Goal: Find contact information: Find contact information

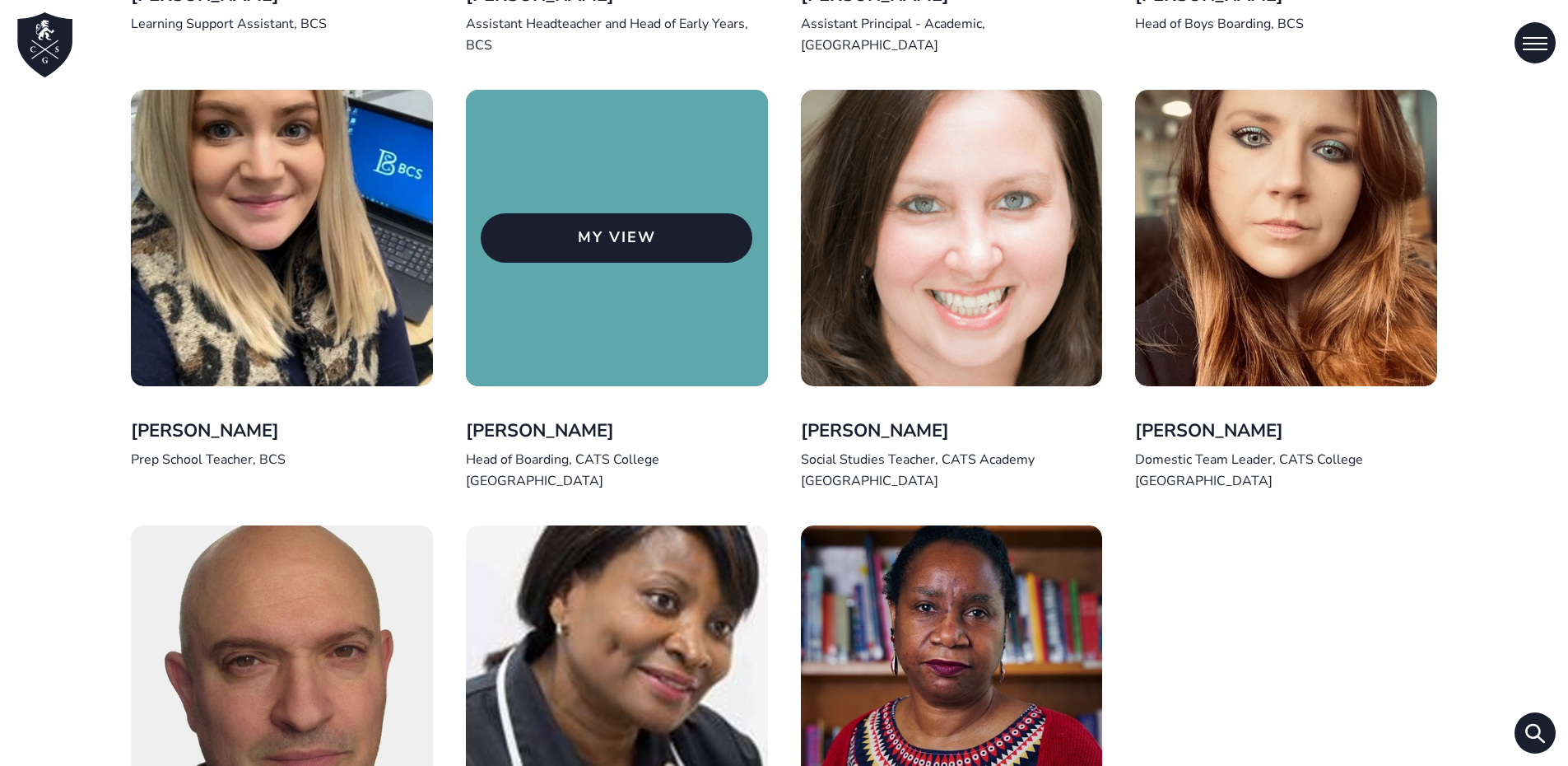
scroll to position [3458, 0]
click at [616, 240] on p "My View" at bounding box center [616, 239] width 271 height 49
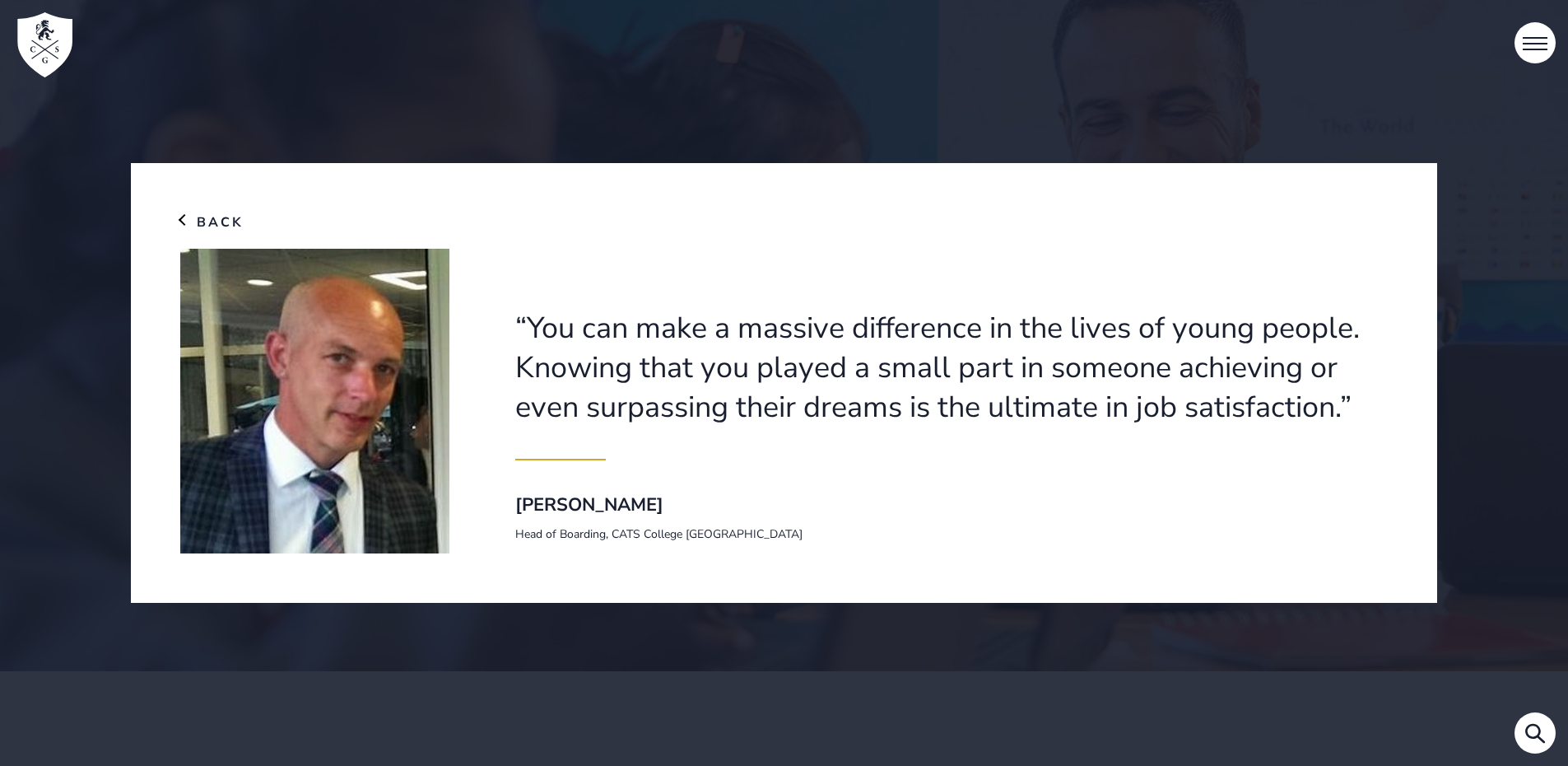
scroll to position [82, 0]
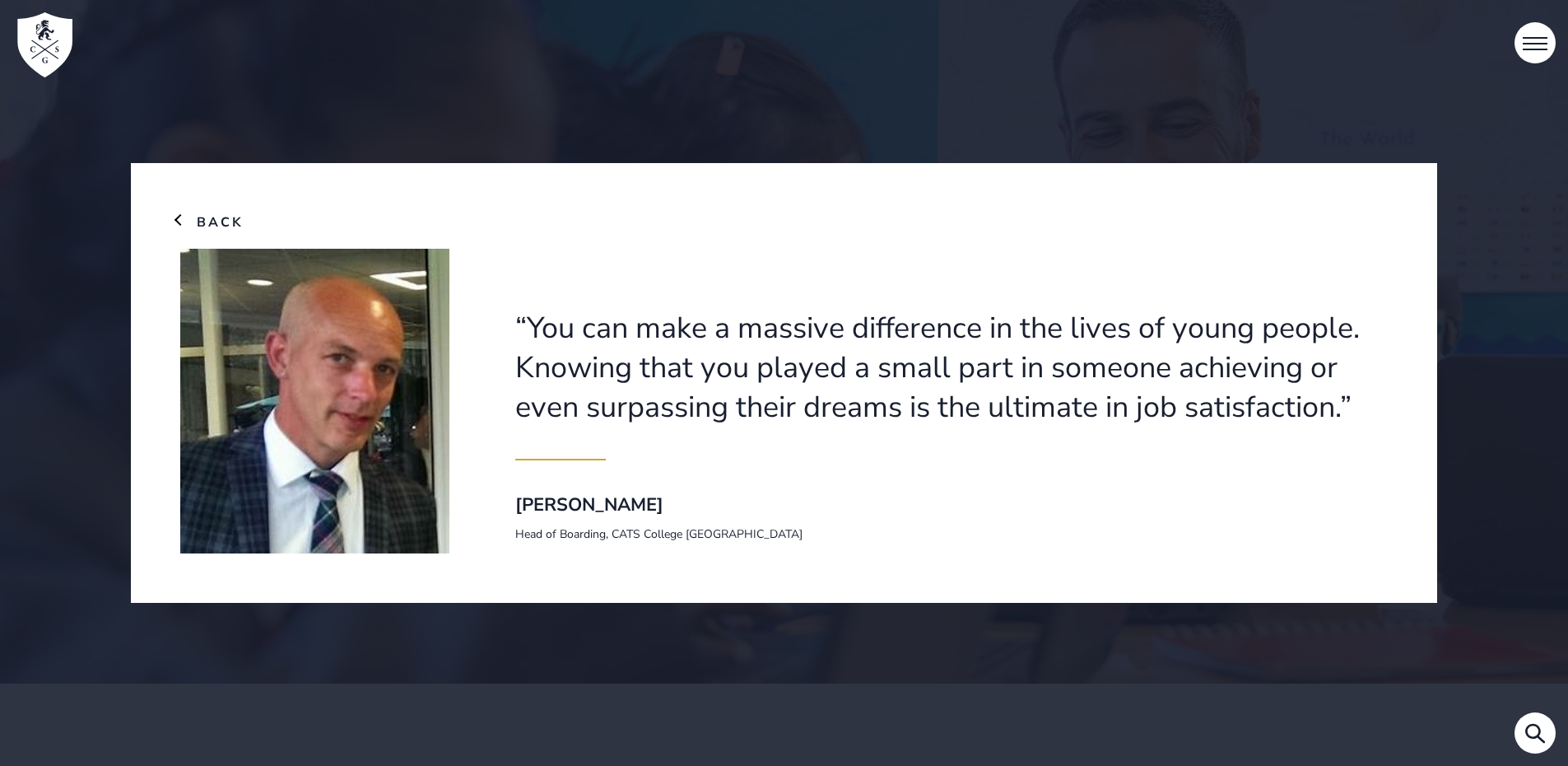
click at [230, 219] on link "Back" at bounding box center [212, 222] width 63 height 20
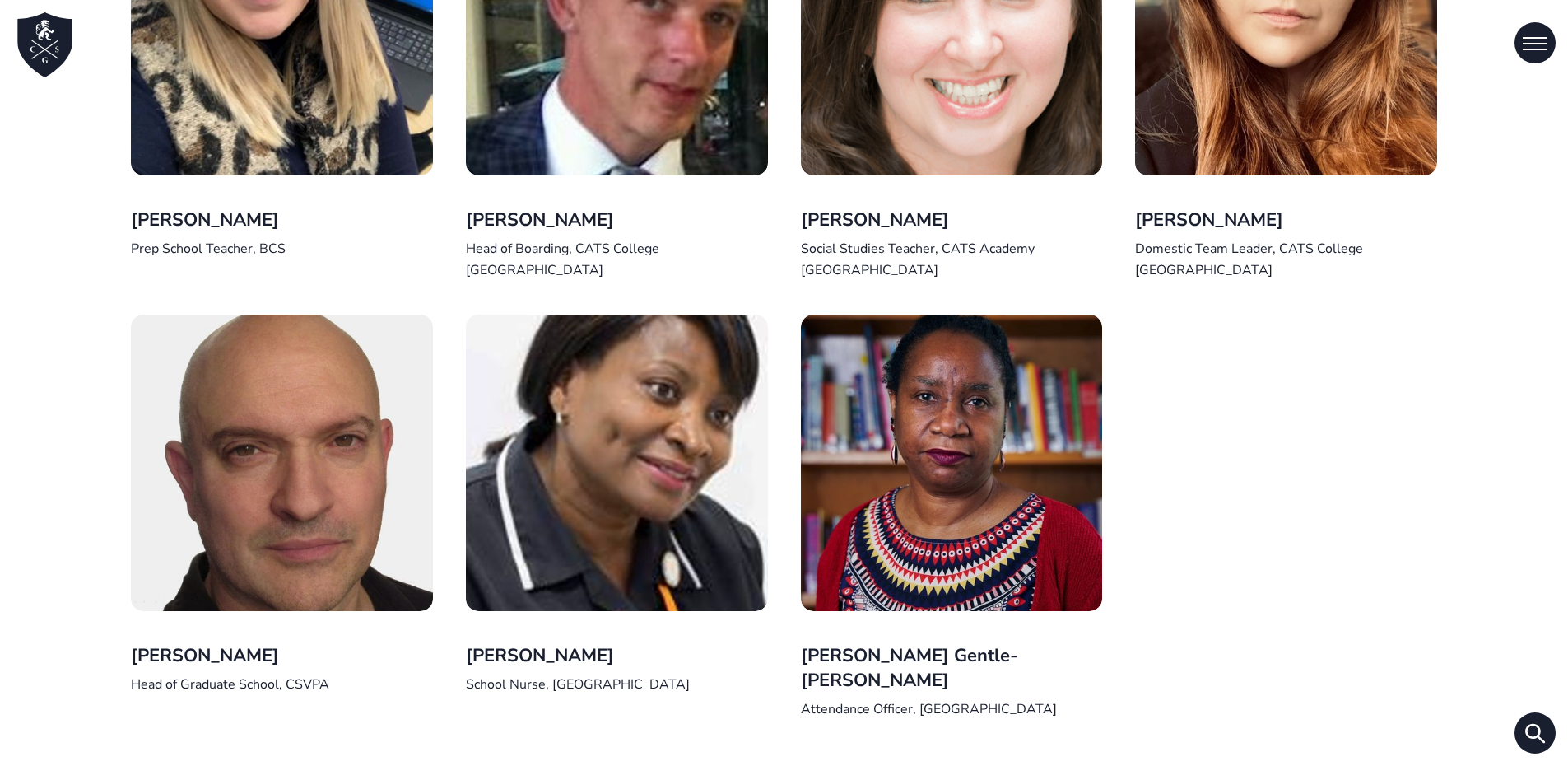
scroll to position [3706, 0]
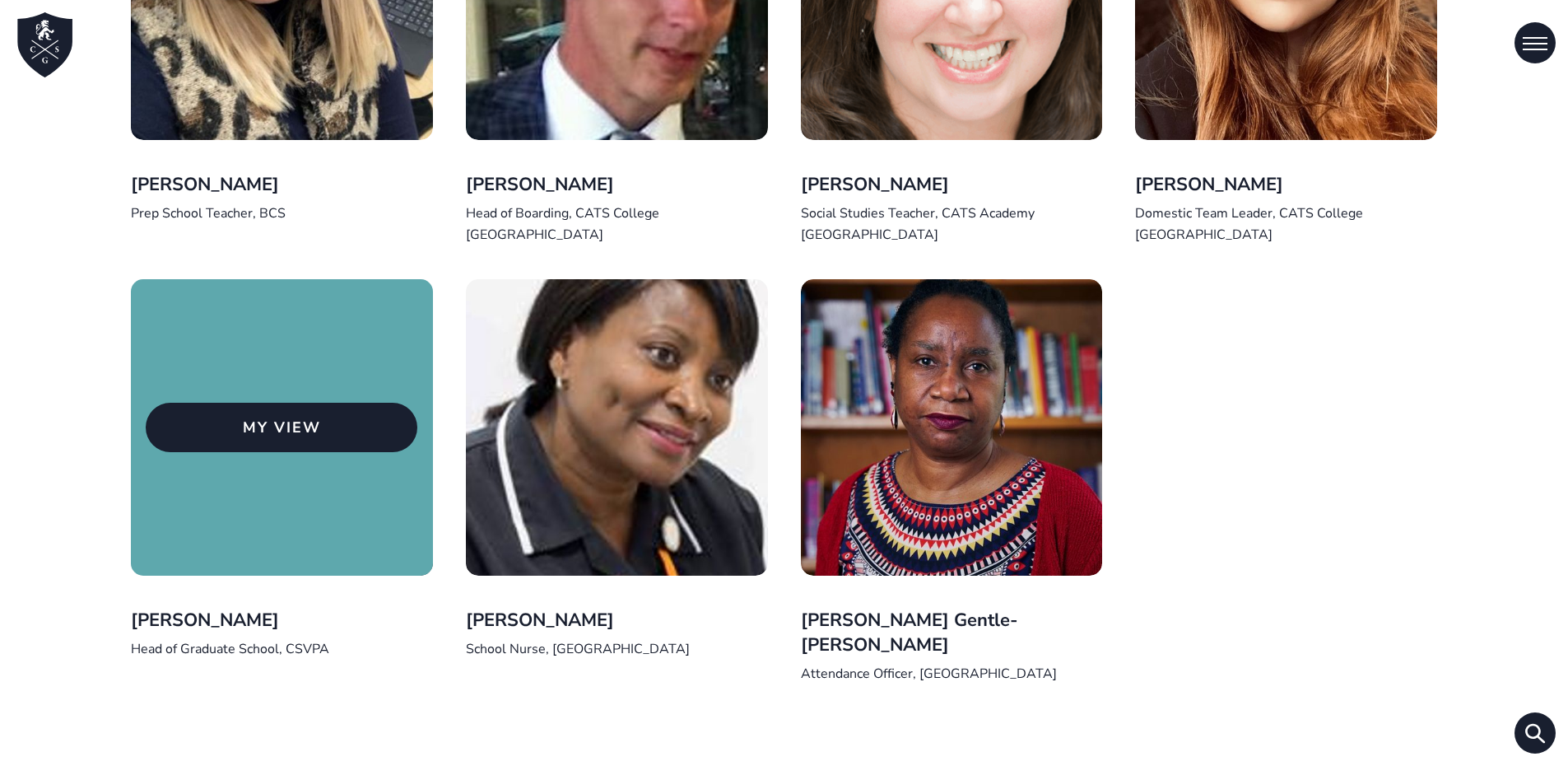
click at [354, 403] on p "My View" at bounding box center [281, 427] width 271 height 49
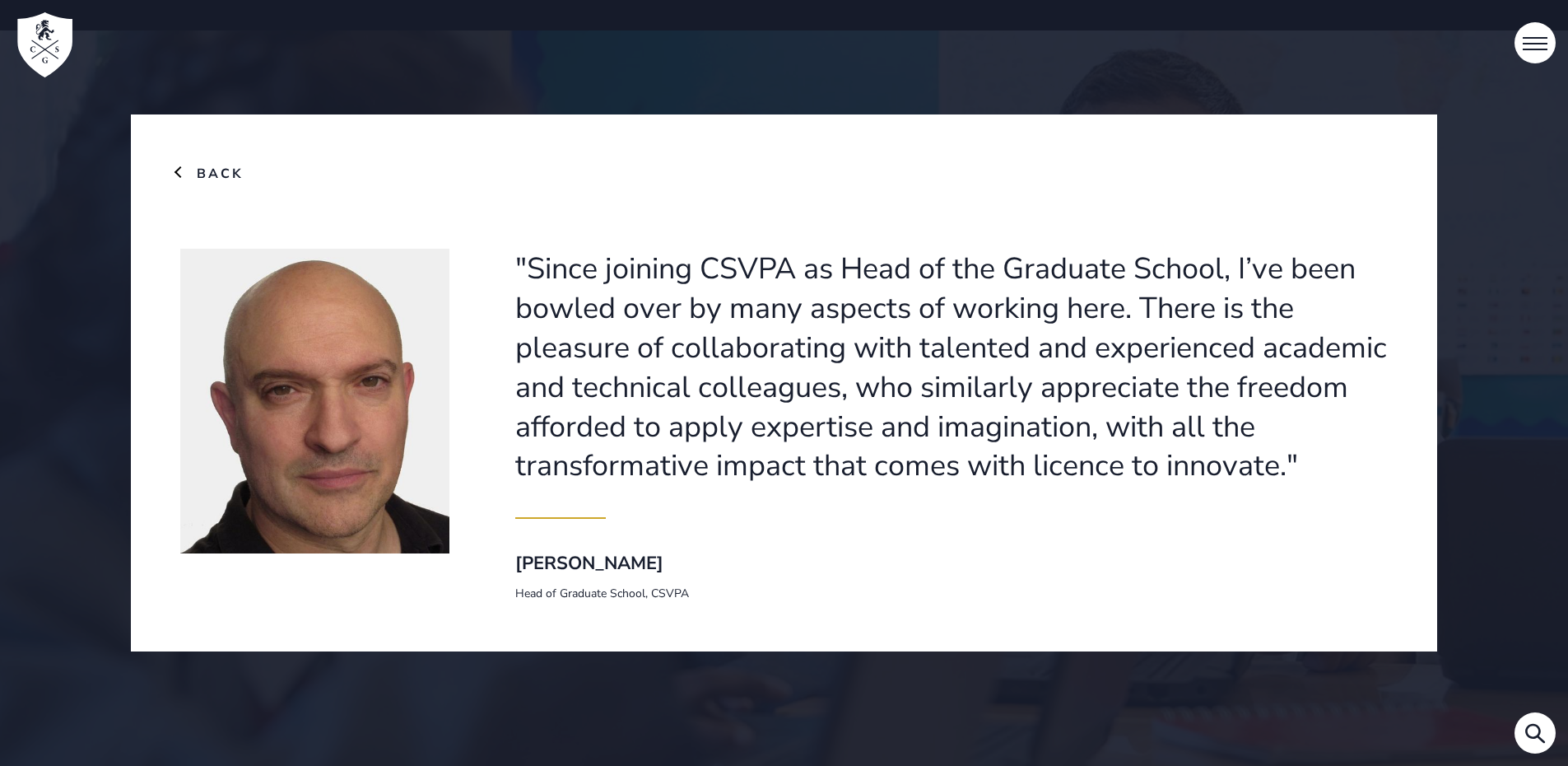
click at [226, 169] on link "Back" at bounding box center [212, 173] width 63 height 20
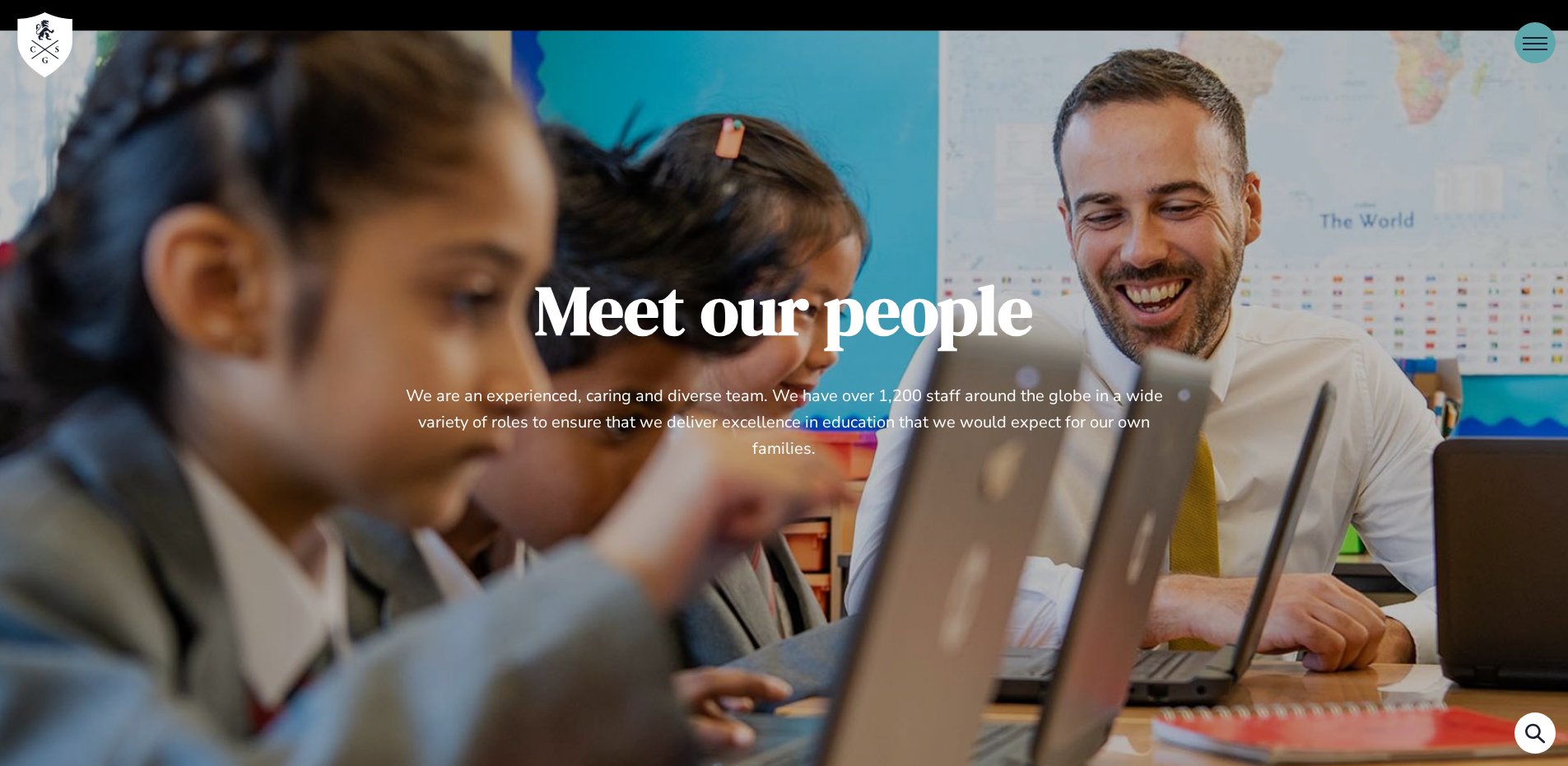
click at [1539, 44] on span "Open Menu" at bounding box center [1538, 44] width 17 height 2
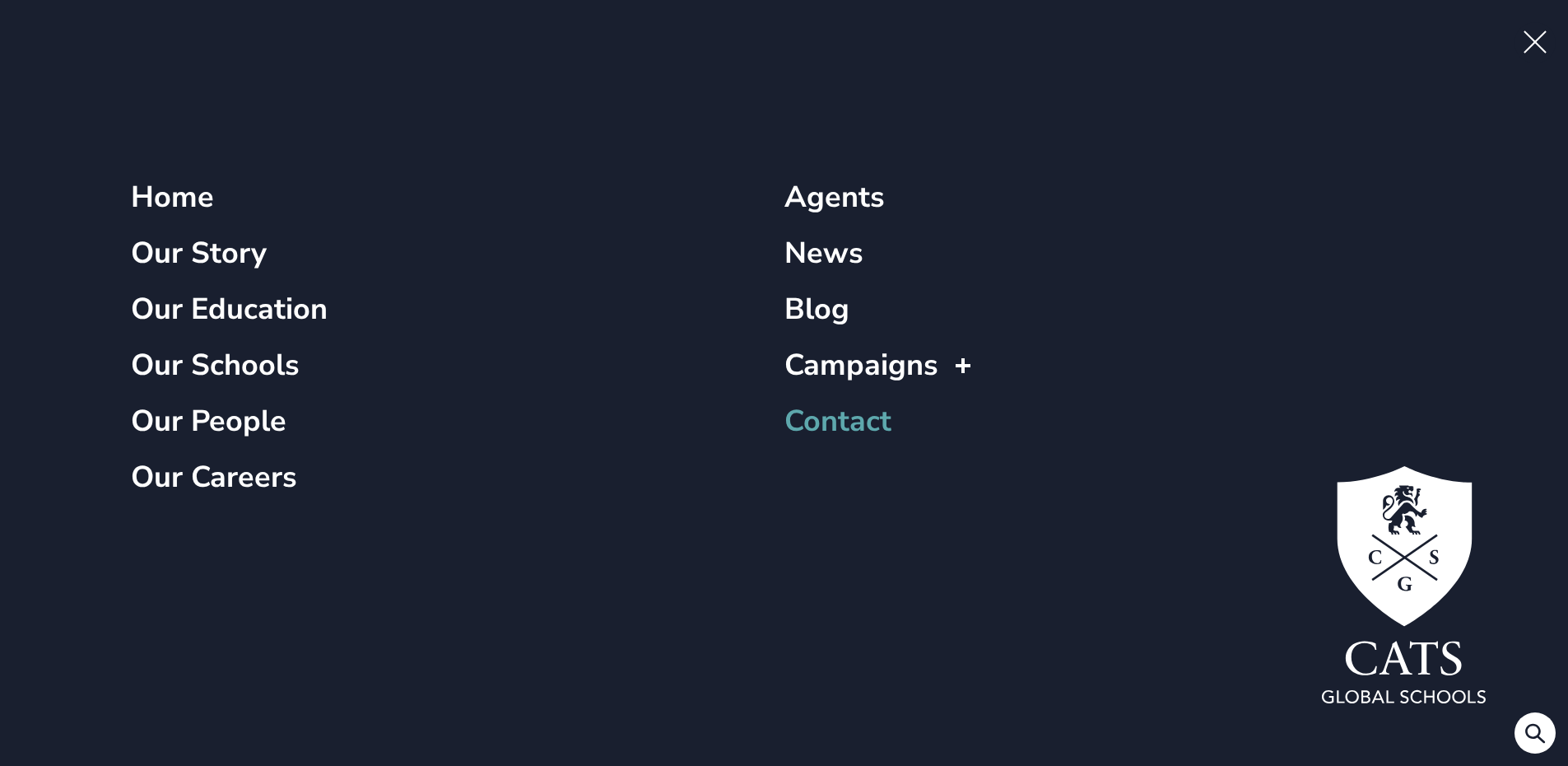
click at [841, 422] on link "Contact" at bounding box center [837, 421] width 107 height 39
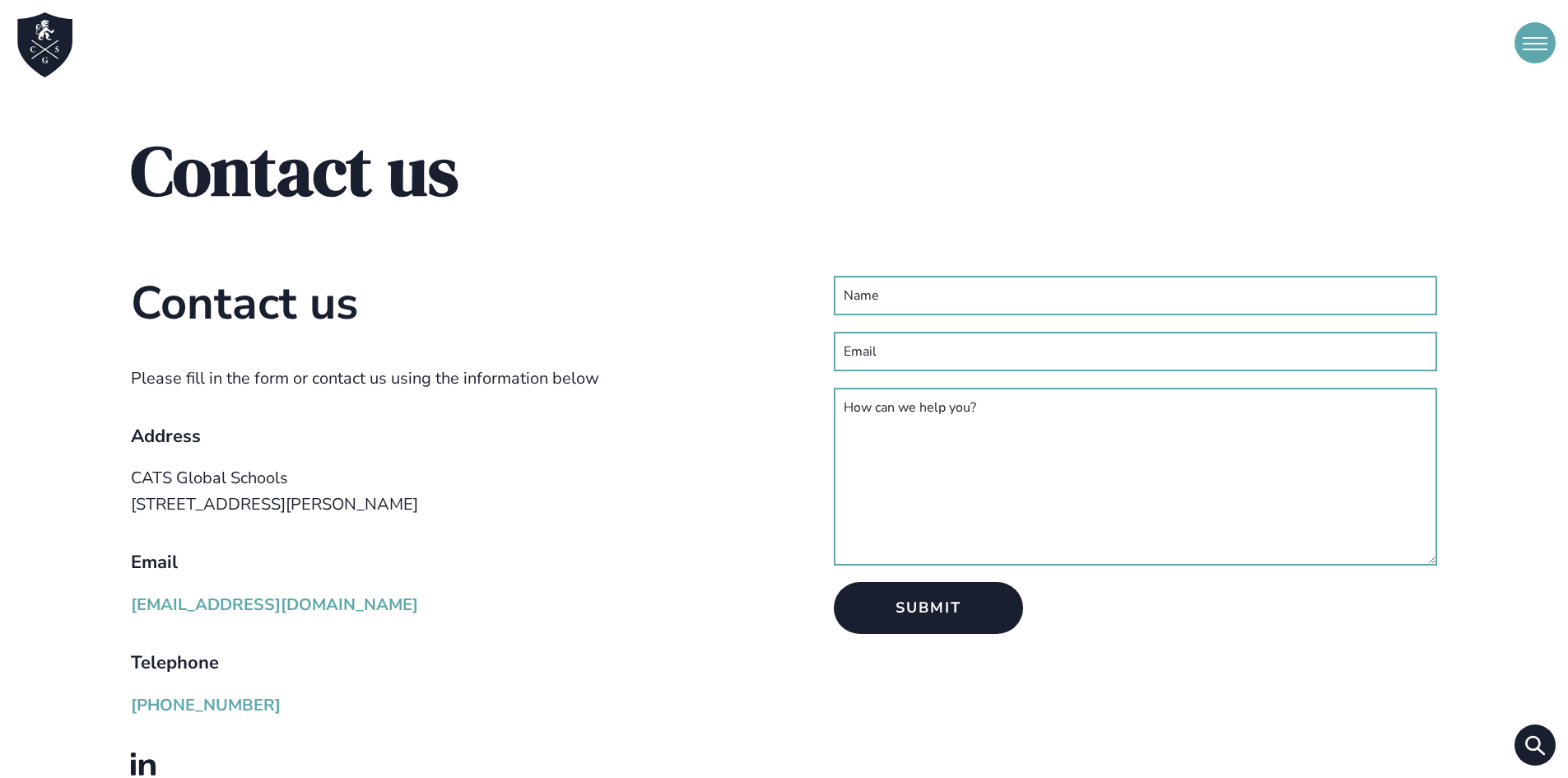
click at [1531, 46] on button "Open Menu" at bounding box center [1535, 42] width 41 height 41
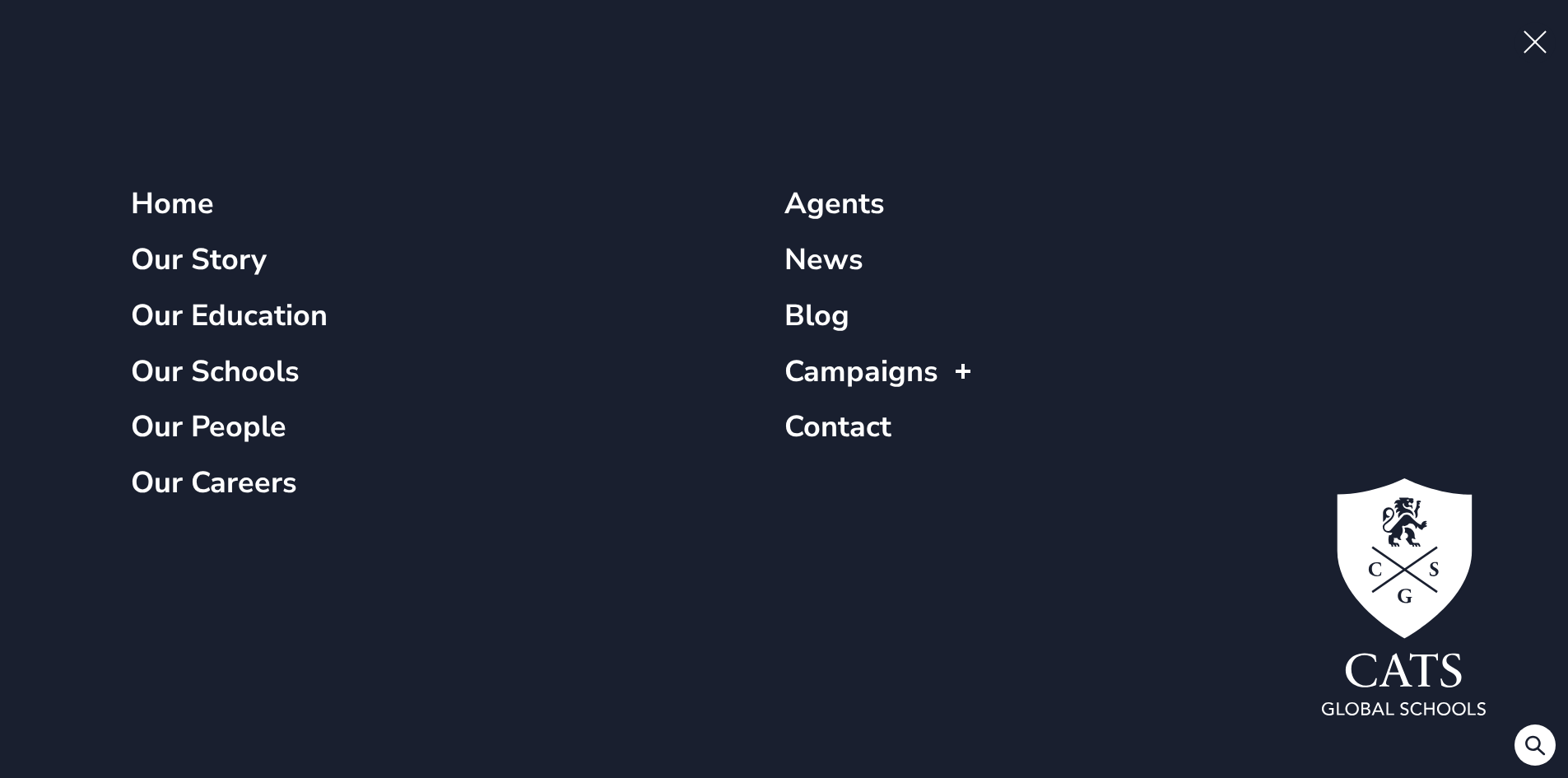
click at [220, 424] on link "Our People" at bounding box center [209, 427] width 156 height 39
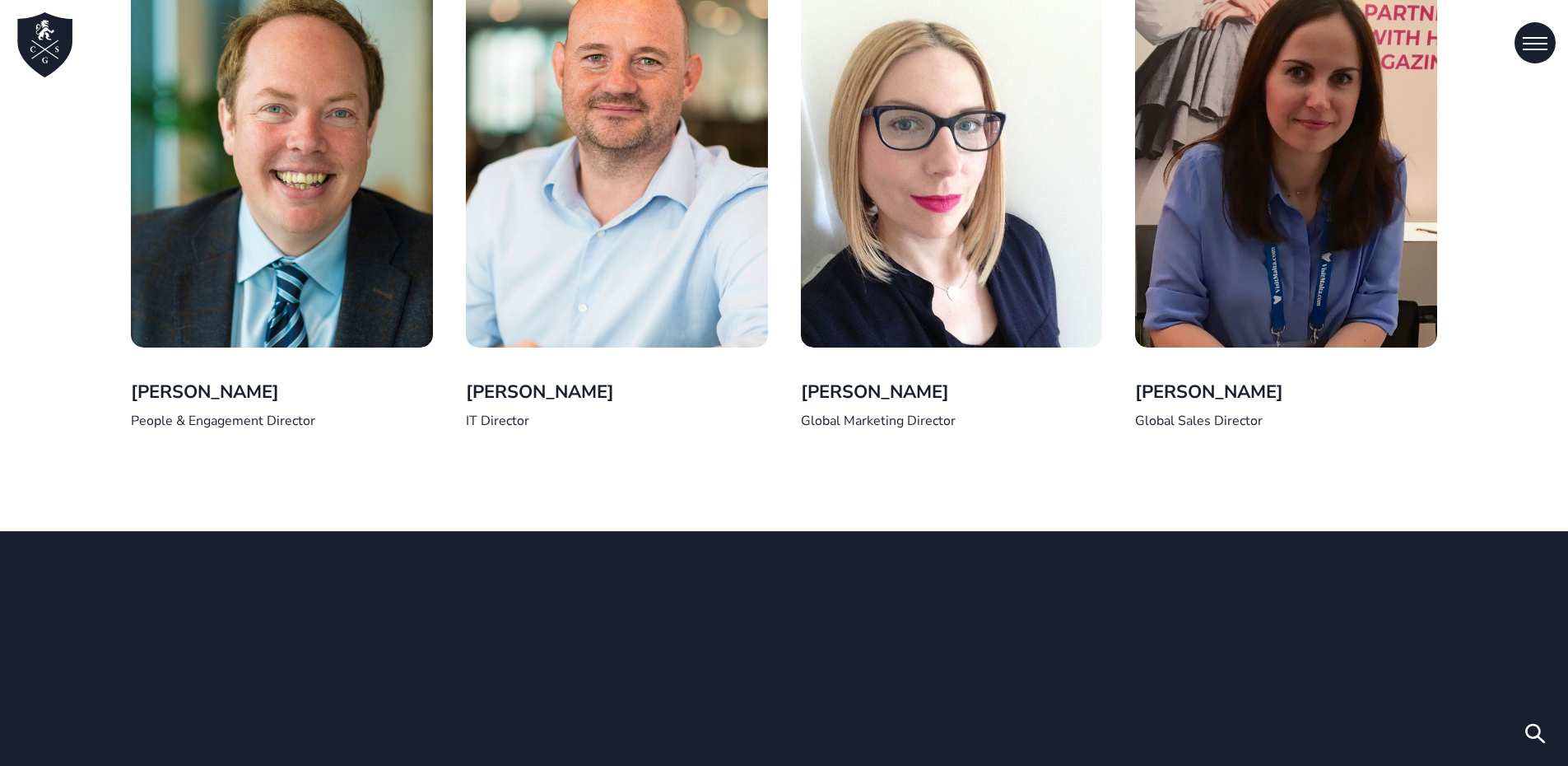
scroll to position [1400, 0]
